Goal: Task Accomplishment & Management: Manage account settings

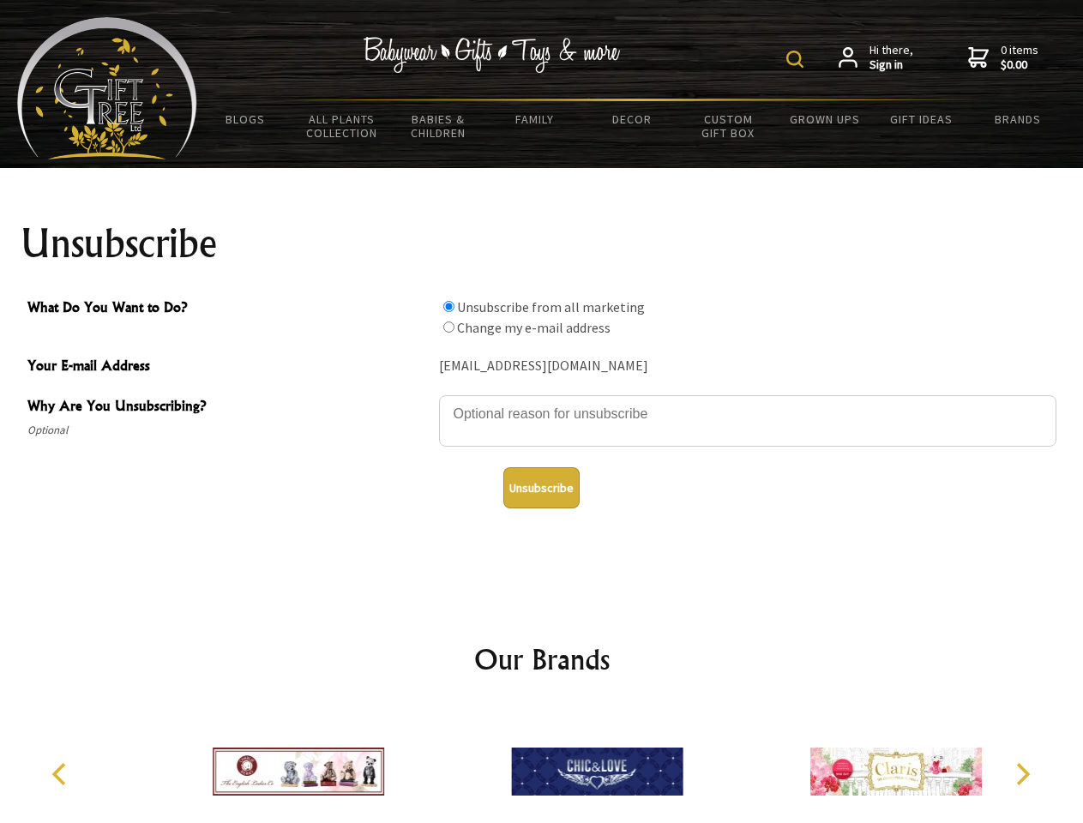
click at [797, 59] on img at bounding box center [794, 59] width 17 height 17
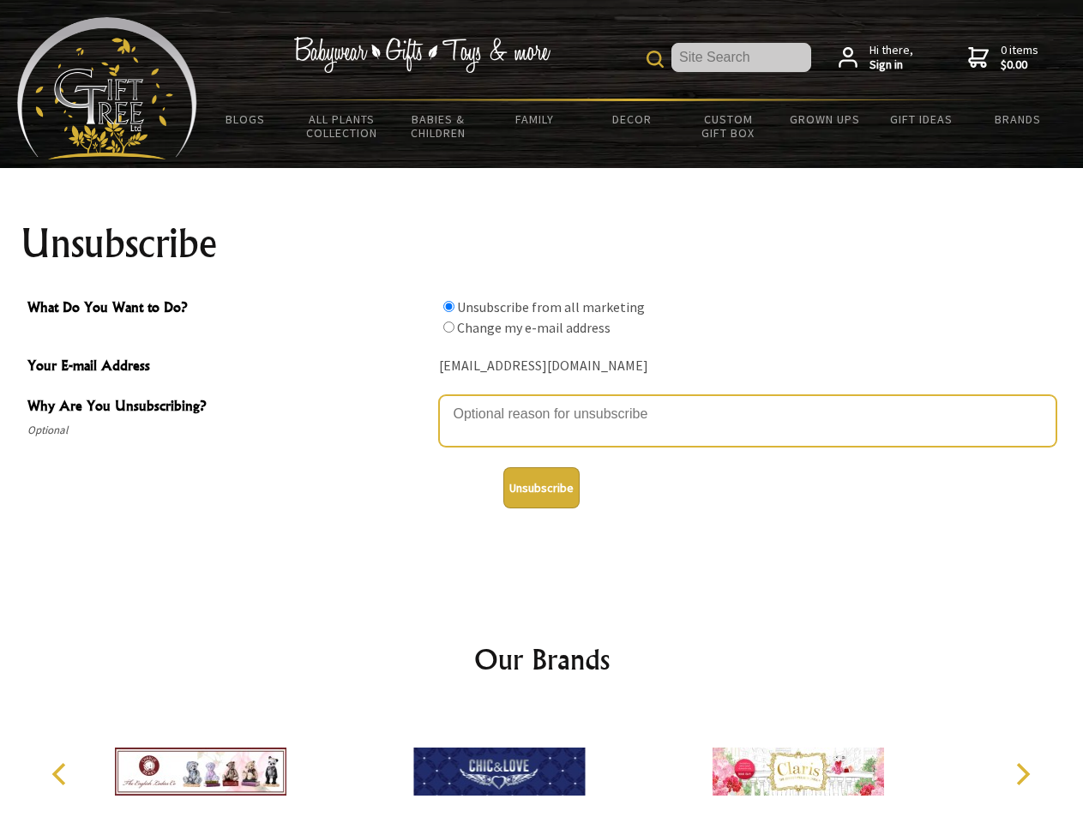
click at [542, 401] on textarea "Why Are You Unsubscribing?" at bounding box center [747, 420] width 617 height 51
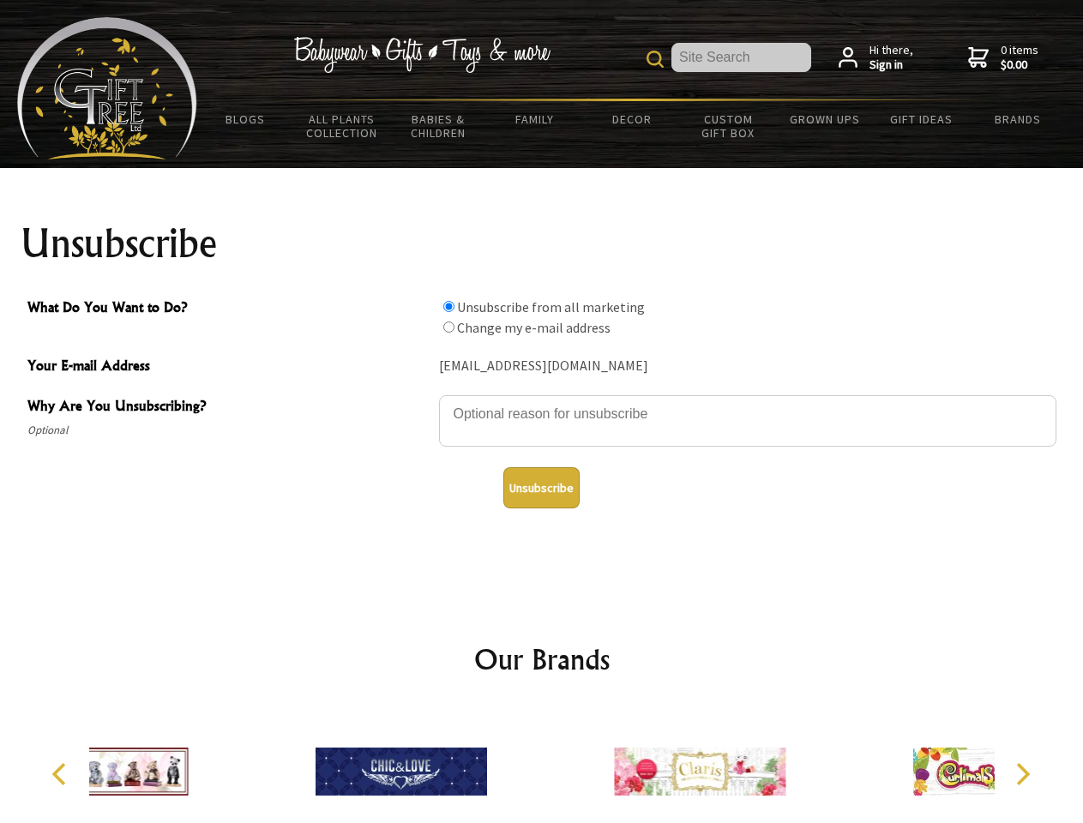
click at [448, 306] on input "What Do You Want to Do?" at bounding box center [448, 306] width 11 height 11
click at [448, 327] on input "What Do You Want to Do?" at bounding box center [448, 326] width 11 height 11
radio input "true"
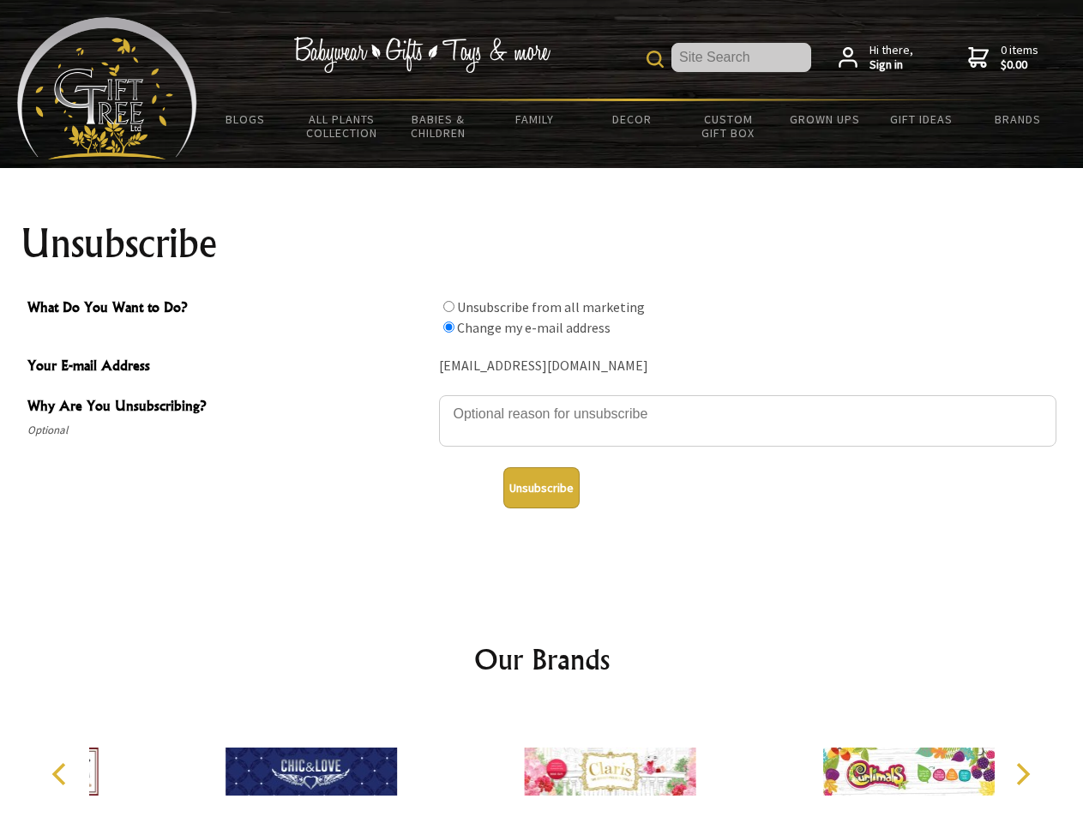
click at [541, 488] on button "Unsubscribe" at bounding box center [541, 487] width 76 height 41
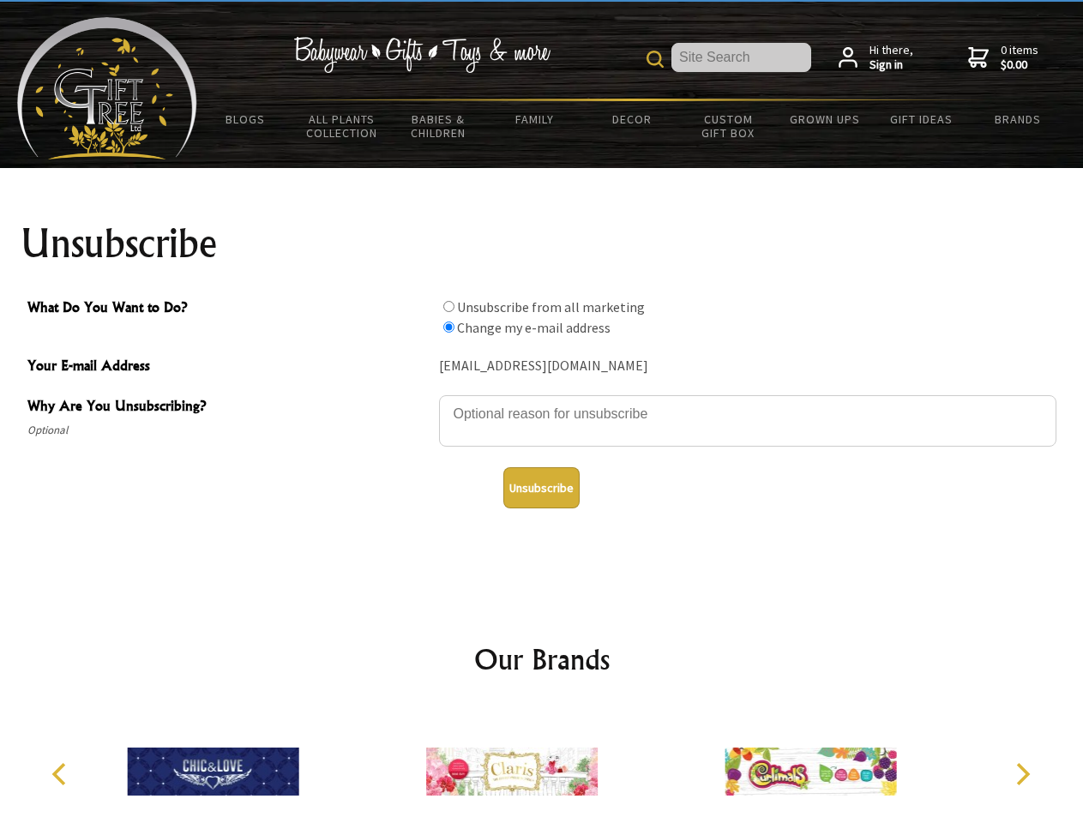
click at [62, 774] on icon "Previous" at bounding box center [61, 774] width 22 height 22
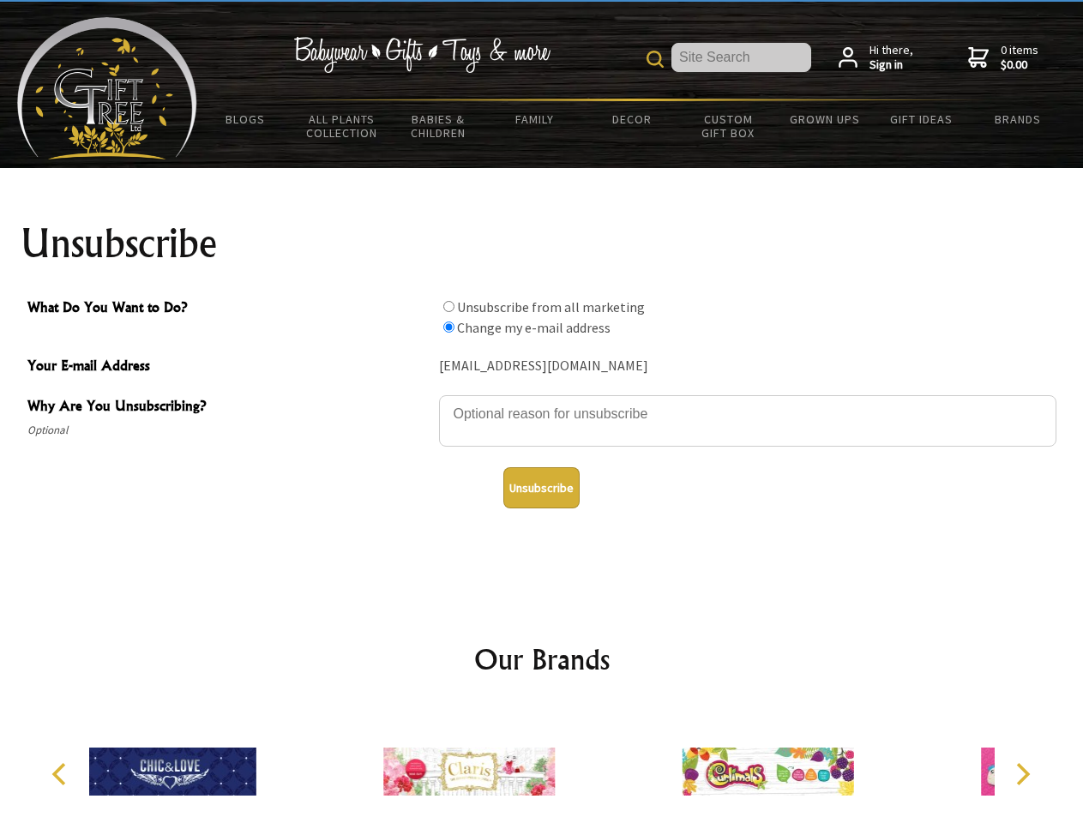
click at [1022, 774] on icon "Next" at bounding box center [1021, 774] width 22 height 22
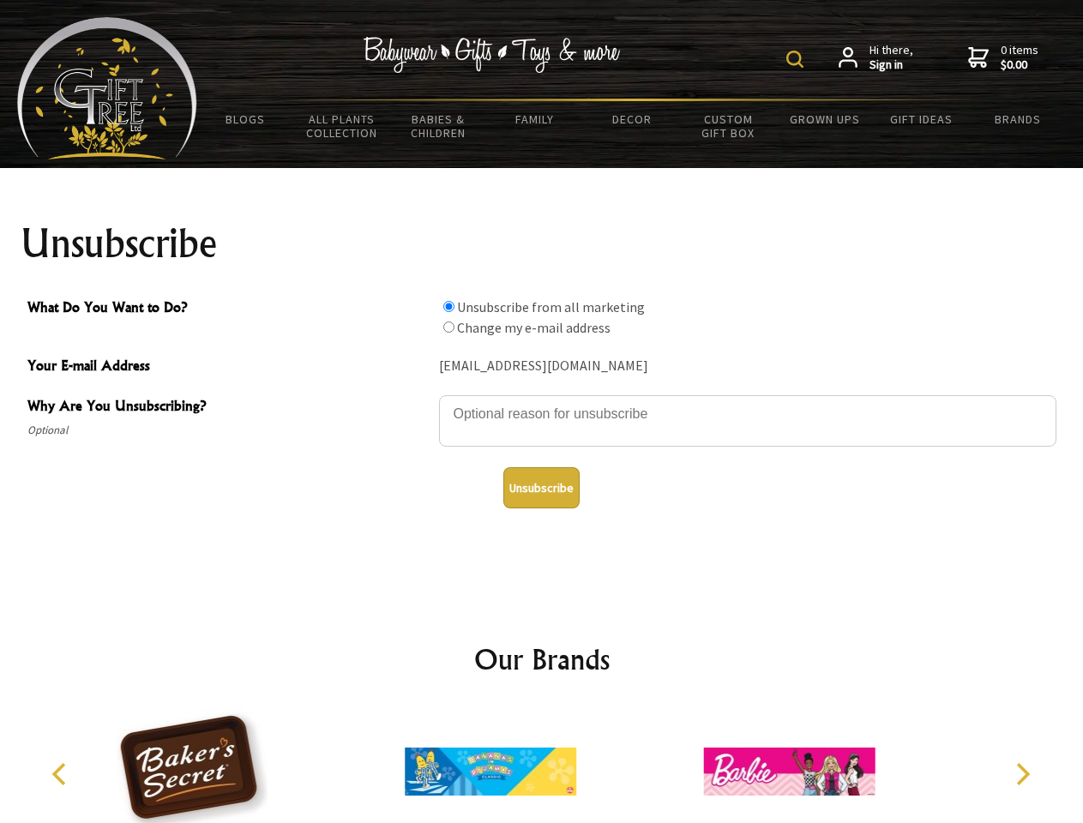
click at [797, 59] on img at bounding box center [794, 59] width 17 height 17
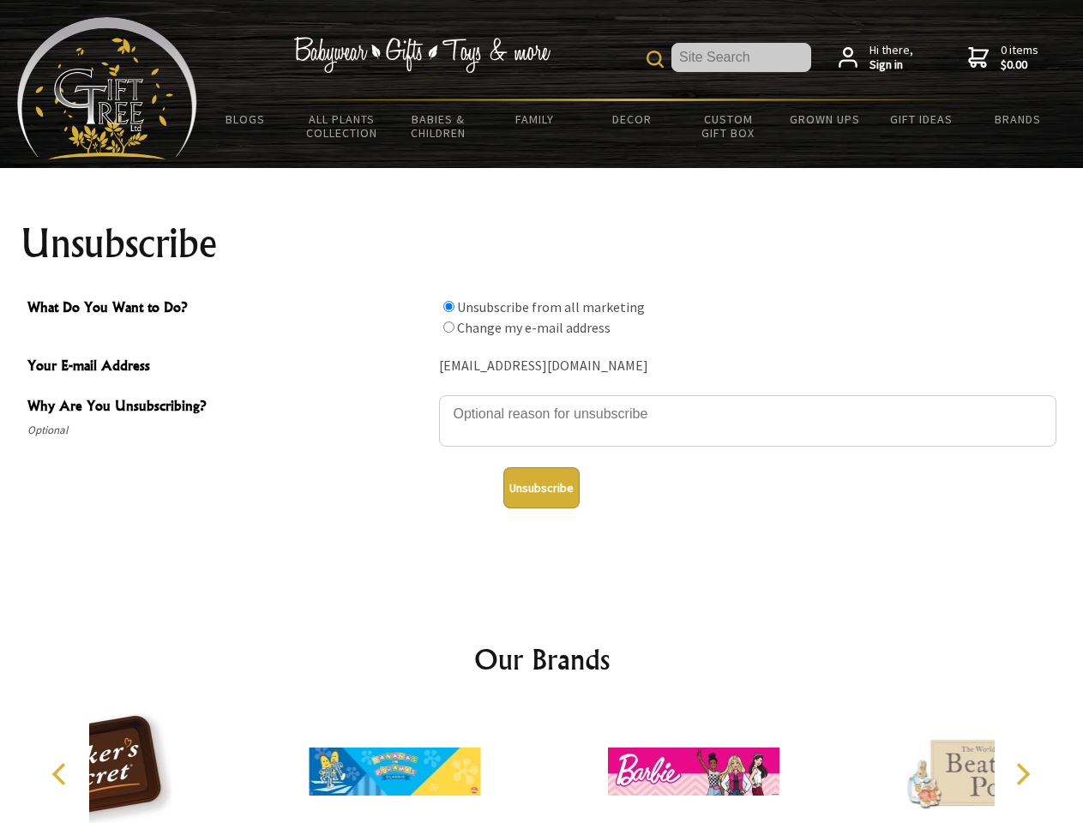
click at [542, 401] on textarea "Why Are You Unsubscribing?" at bounding box center [747, 420] width 617 height 51
click at [448, 306] on input "What Do You Want to Do?" at bounding box center [448, 306] width 11 height 11
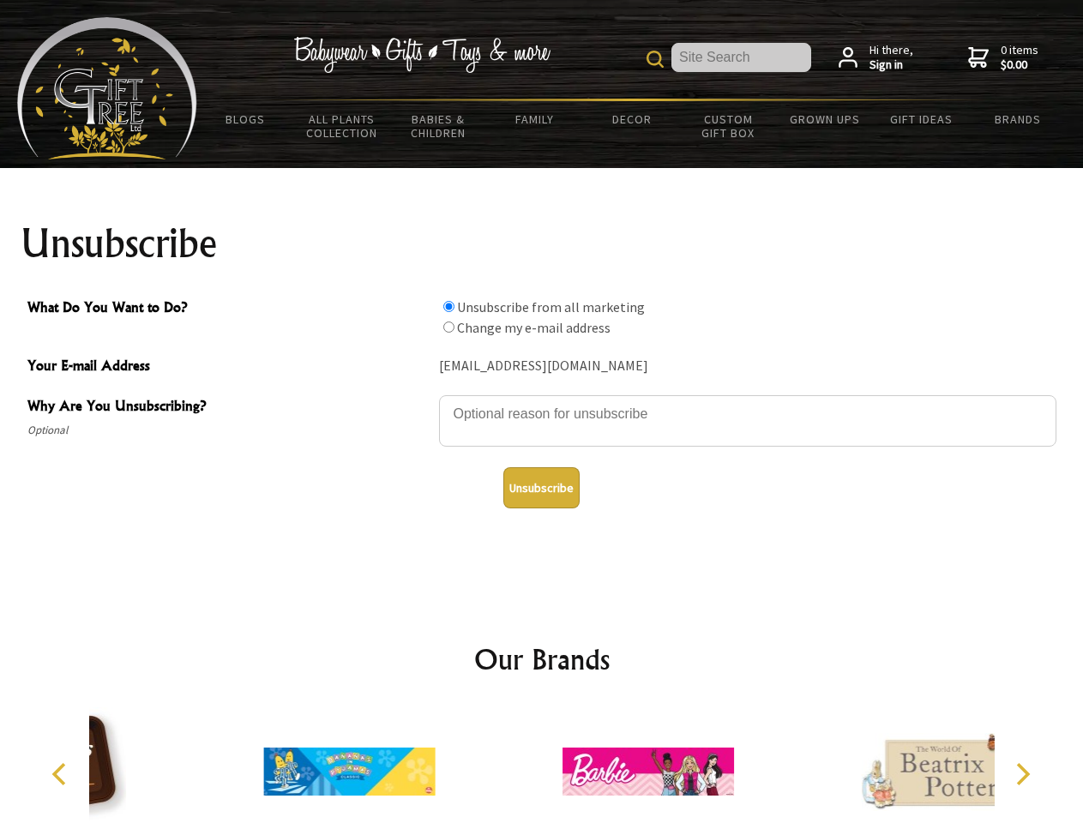
click at [448, 327] on input "What Do You Want to Do?" at bounding box center [448, 326] width 11 height 11
radio input "true"
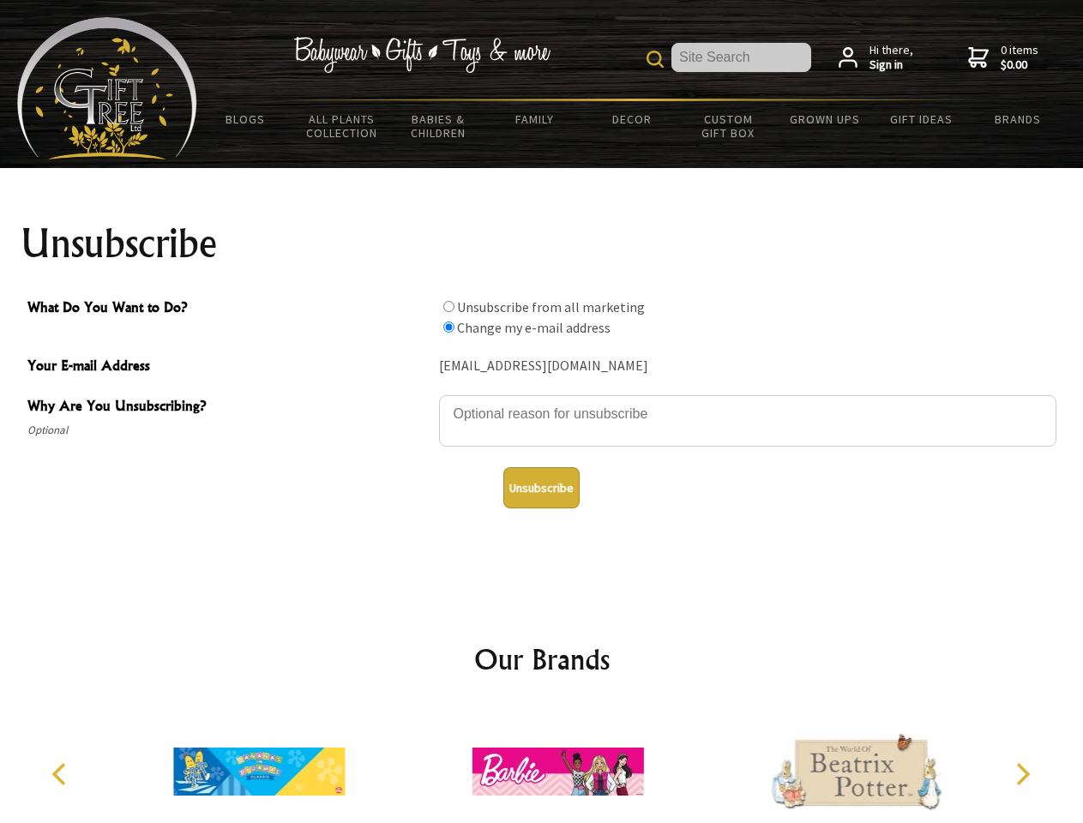
click at [541, 488] on button "Unsubscribe" at bounding box center [541, 487] width 76 height 41
click at [542, 765] on img at bounding box center [557, 771] width 171 height 129
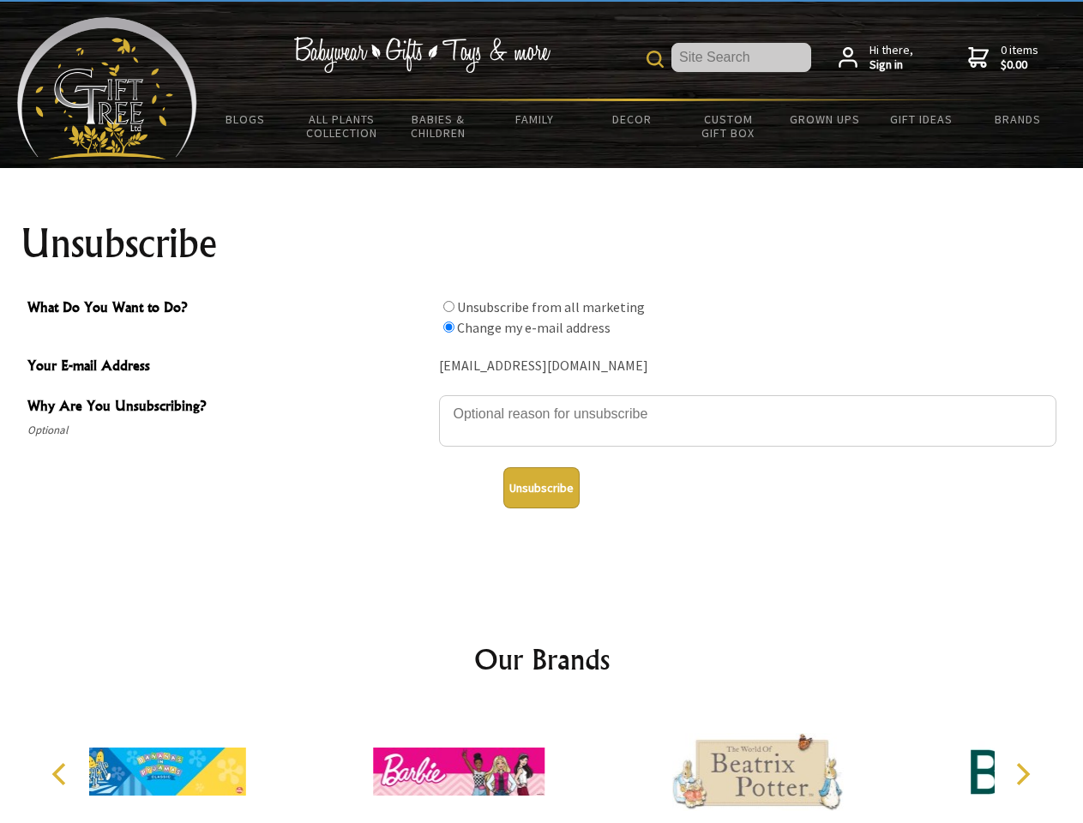
click at [62, 774] on icon "Previous" at bounding box center [61, 774] width 22 height 22
click at [1022, 774] on icon "Next" at bounding box center [1021, 774] width 22 height 22
